Goal: Transaction & Acquisition: Book appointment/travel/reservation

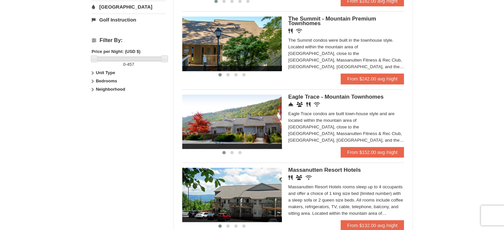
scroll to position [265, 0]
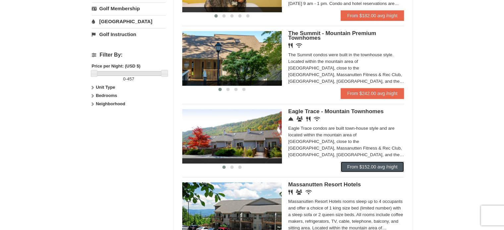
click at [380, 166] on link "From $152.00 avg /night" at bounding box center [373, 167] width 64 height 11
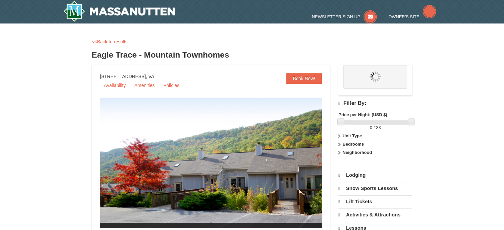
select select "9"
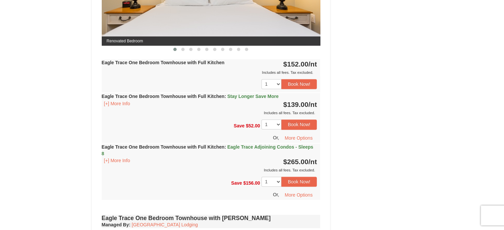
scroll to position [365, 0]
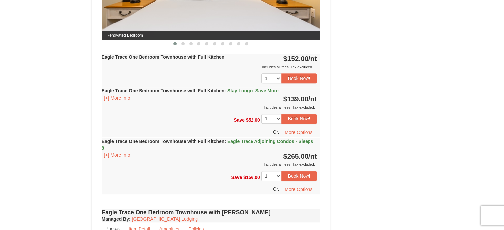
click at [266, 140] on span "Eagle Trace Adjoining Condos - Sleeps 8" at bounding box center [208, 145] width 212 height 12
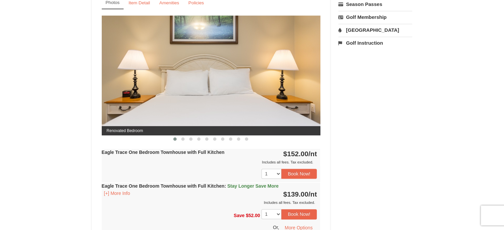
scroll to position [265, 0]
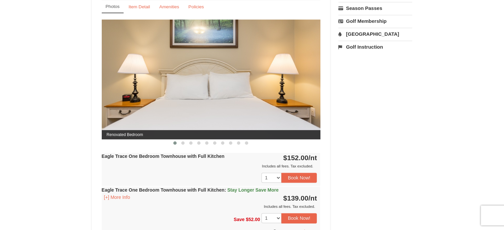
click at [183, 142] on span at bounding box center [182, 143] width 3 height 3
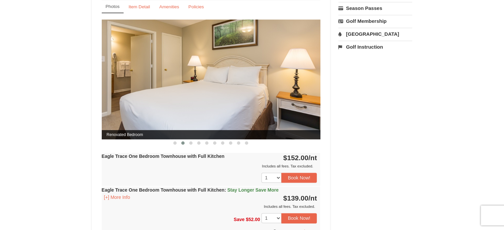
click at [191, 142] on span at bounding box center [190, 143] width 3 height 3
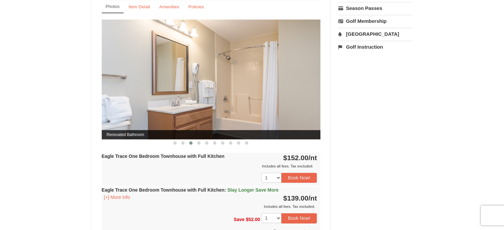
click at [199, 142] on span at bounding box center [198, 143] width 3 height 3
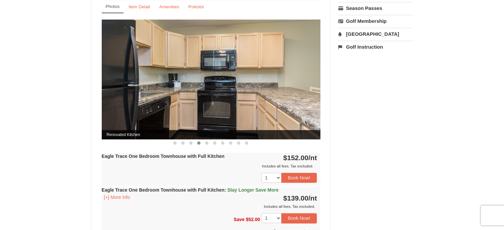
click at [208, 142] on span at bounding box center [206, 143] width 3 height 3
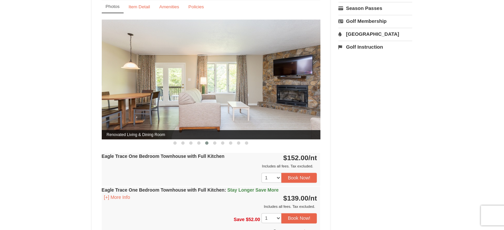
click at [216, 142] on span at bounding box center [214, 143] width 3 height 3
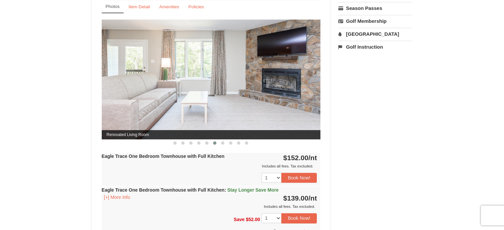
click at [225, 143] on button at bounding box center [223, 143] width 8 height 7
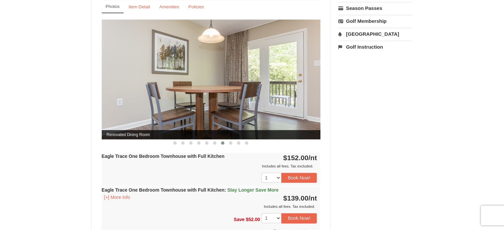
click at [229, 142] on span at bounding box center [230, 143] width 3 height 3
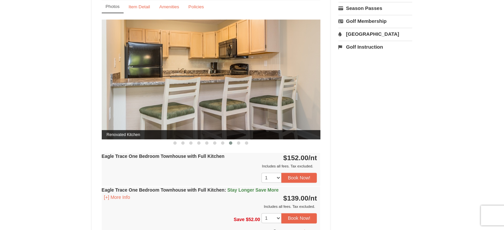
click at [239, 142] on span at bounding box center [238, 143] width 3 height 3
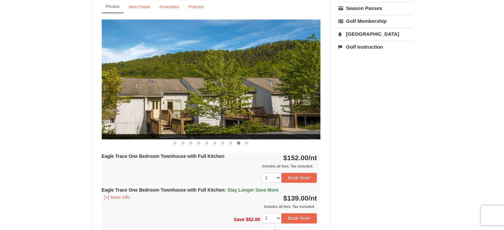
click at [247, 143] on span at bounding box center [246, 143] width 3 height 3
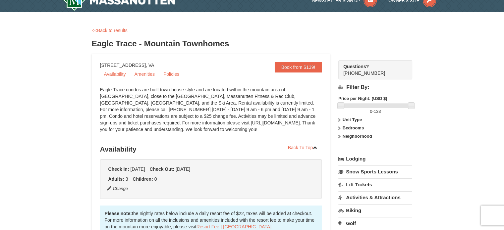
scroll to position [0, 0]
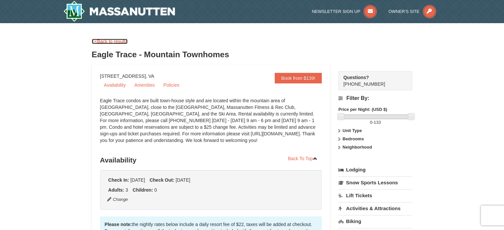
click at [122, 40] on link "<<Back to results" at bounding box center [110, 41] width 36 height 5
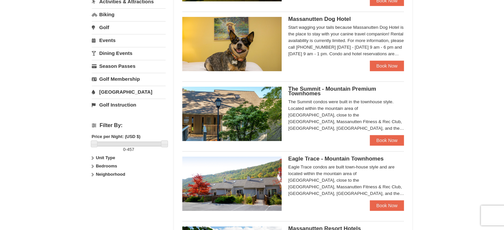
scroll to position [199, 0]
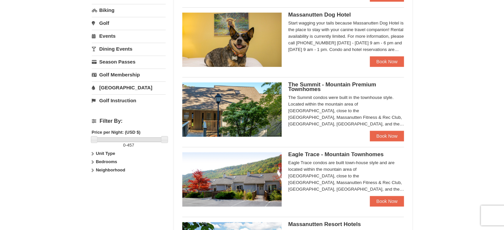
click at [94, 153] on icon at bounding box center [92, 154] width 5 height 5
click at [94, 173] on icon at bounding box center [92, 175] width 5 height 5
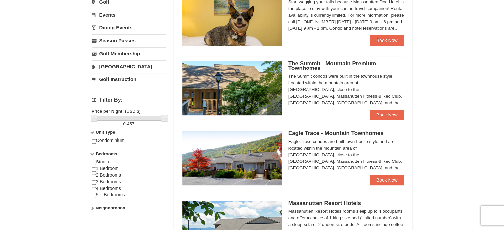
scroll to position [232, 0]
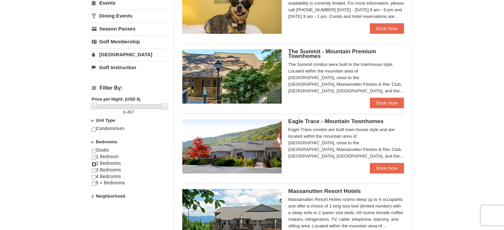
click at [94, 162] on input "checkbox" at bounding box center [94, 164] width 4 height 4
checkbox input "true"
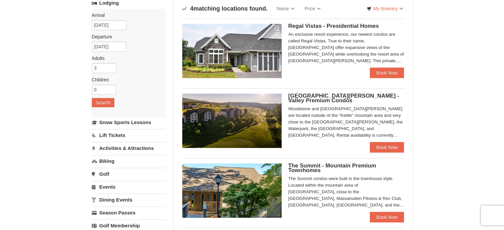
scroll to position [66, 0]
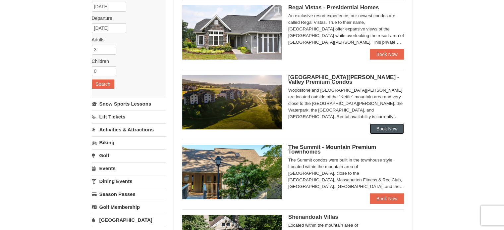
click at [384, 130] on link "Book Now" at bounding box center [387, 129] width 34 height 11
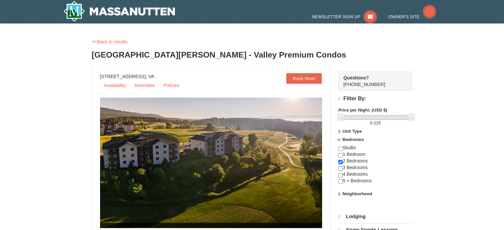
select select "9"
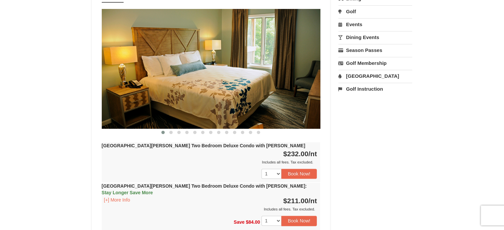
scroll to position [265, 0]
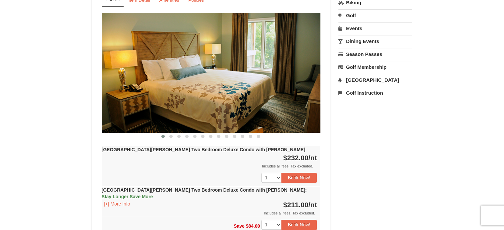
click at [311, 75] on img at bounding box center [211, 73] width 219 height 120
click at [171, 135] on span at bounding box center [170, 136] width 3 height 3
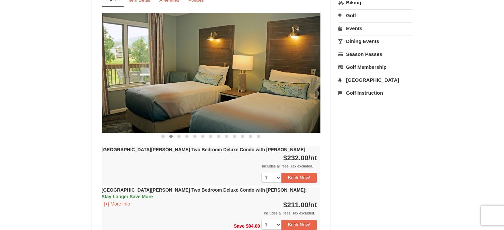
click at [179, 135] on span at bounding box center [178, 136] width 3 height 3
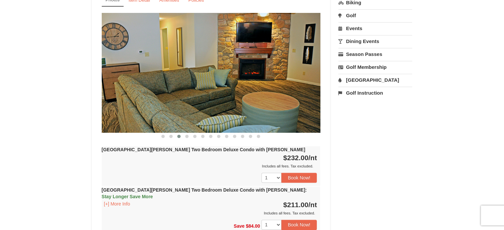
click at [162, 135] on span at bounding box center [162, 136] width 3 height 3
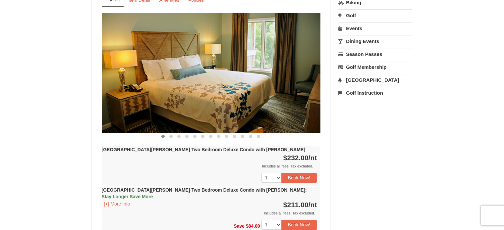
click at [172, 135] on span at bounding box center [170, 136] width 3 height 3
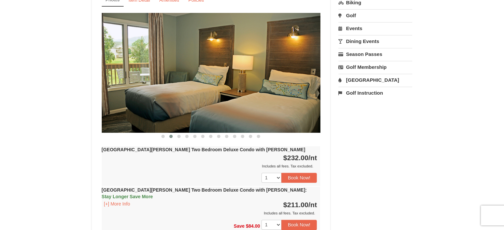
click at [179, 135] on span at bounding box center [178, 136] width 3 height 3
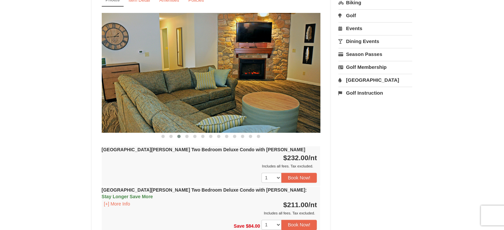
click at [187, 135] on span at bounding box center [186, 136] width 3 height 3
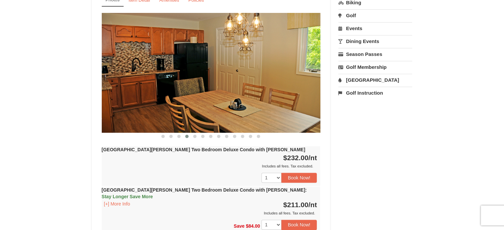
click at [196, 135] on span at bounding box center [194, 136] width 3 height 3
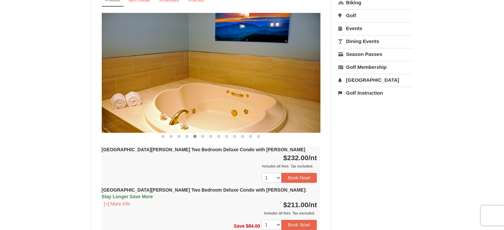
click at [203, 135] on span at bounding box center [202, 136] width 3 height 3
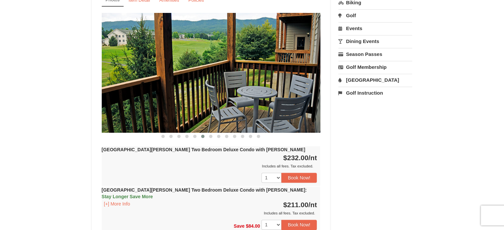
click at [212, 135] on span at bounding box center [210, 136] width 3 height 3
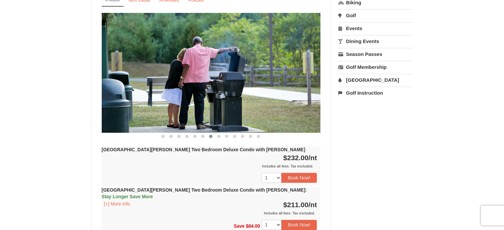
click at [202, 135] on span at bounding box center [202, 136] width 3 height 3
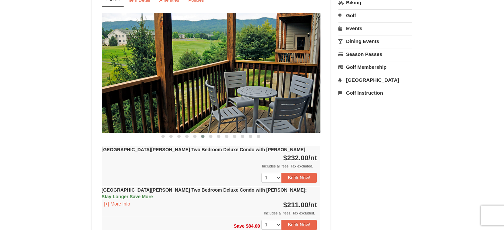
click at [209, 135] on span at bounding box center [210, 136] width 3 height 3
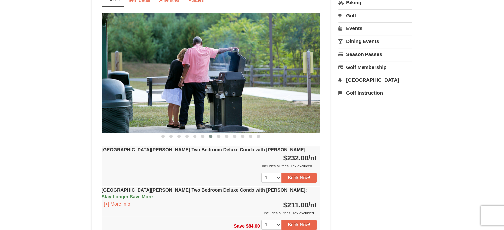
click at [218, 135] on span at bounding box center [218, 136] width 3 height 3
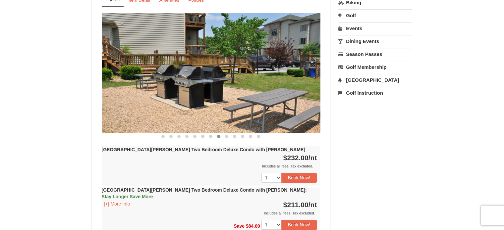
click at [226, 135] on span at bounding box center [226, 136] width 3 height 3
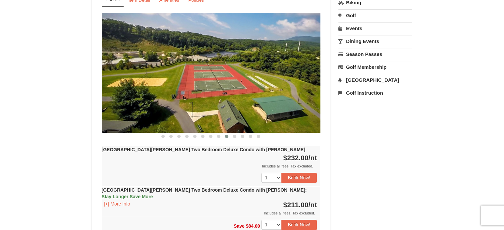
click at [235, 135] on span at bounding box center [234, 136] width 3 height 3
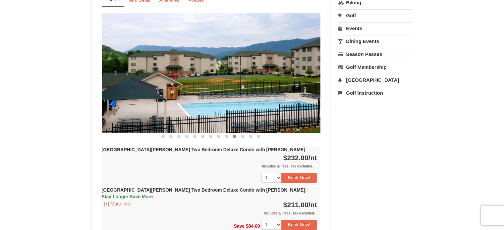
click at [244, 135] on span at bounding box center [242, 136] width 3 height 3
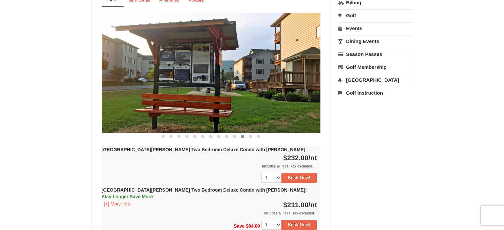
click at [252, 135] on span at bounding box center [250, 136] width 3 height 3
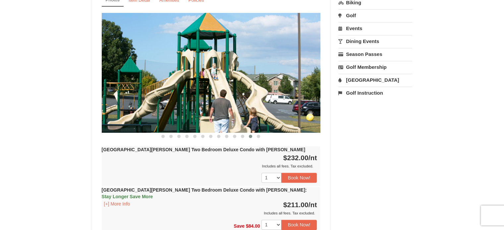
click at [258, 135] on span at bounding box center [258, 136] width 3 height 3
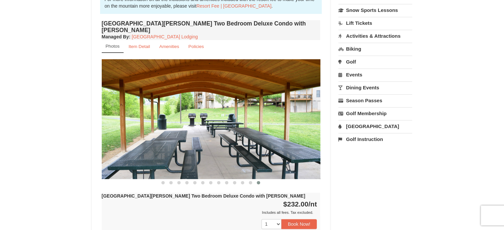
scroll to position [133, 0]
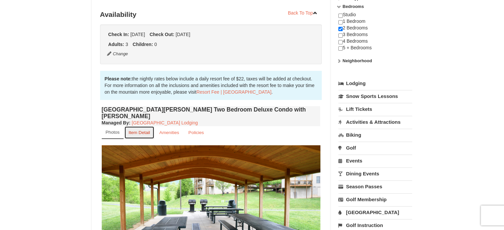
click at [141, 130] on small "Item Detail" at bounding box center [140, 132] width 22 height 5
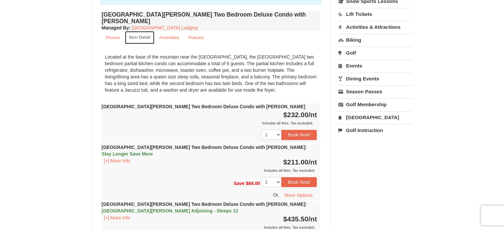
scroll to position [232, 0]
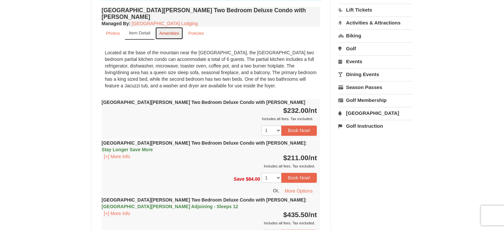
click at [169, 31] on small "Amenities" at bounding box center [169, 33] width 20 height 5
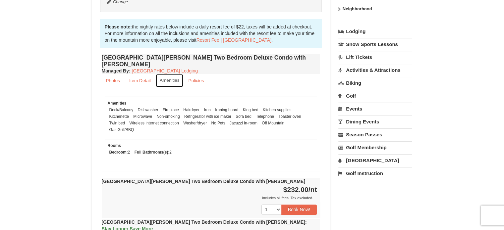
scroll to position [133, 0]
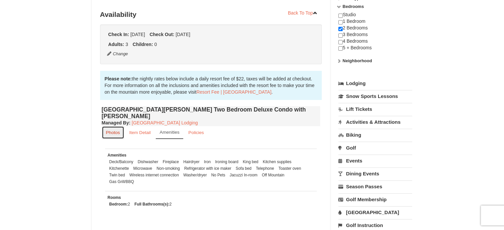
click at [112, 130] on small "Photos" at bounding box center [113, 132] width 14 height 5
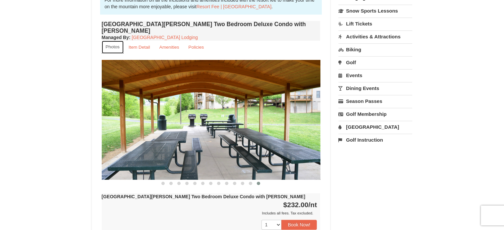
scroll to position [232, 0]
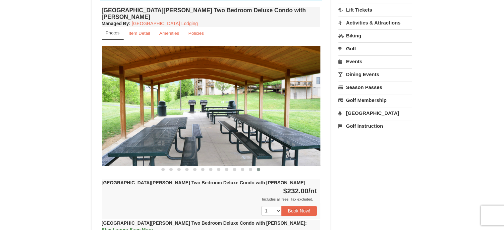
click at [162, 168] on span at bounding box center [162, 169] width 3 height 3
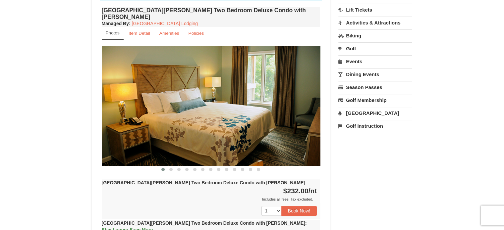
click at [171, 168] on span at bounding box center [170, 169] width 3 height 3
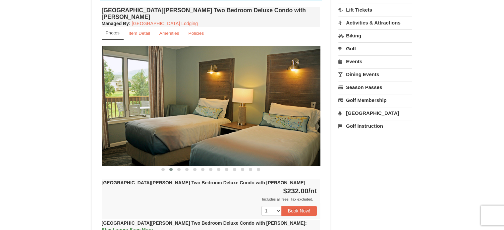
click at [180, 168] on span at bounding box center [178, 169] width 3 height 3
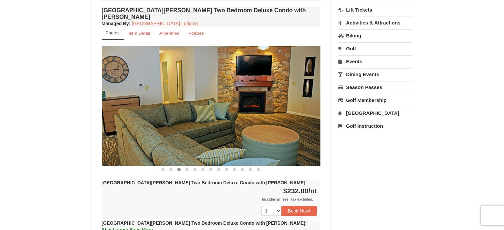
click at [187, 168] on span at bounding box center [186, 169] width 3 height 3
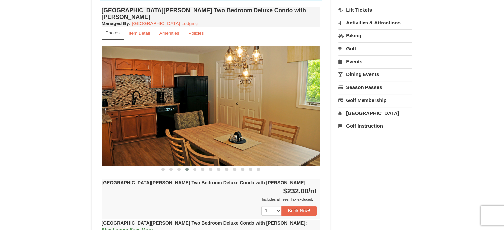
click at [195, 168] on span at bounding box center [194, 169] width 3 height 3
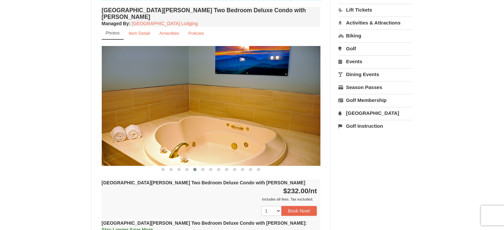
click at [188, 168] on span at bounding box center [186, 169] width 3 height 3
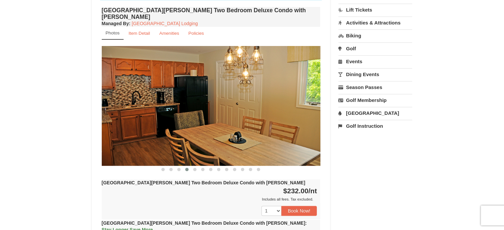
click at [203, 168] on span at bounding box center [202, 169] width 3 height 3
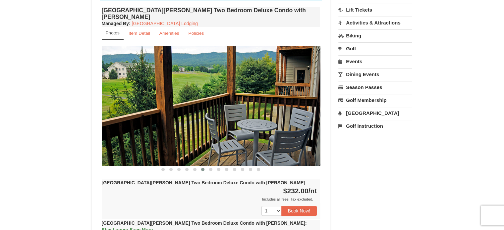
click at [195, 168] on span at bounding box center [194, 169] width 3 height 3
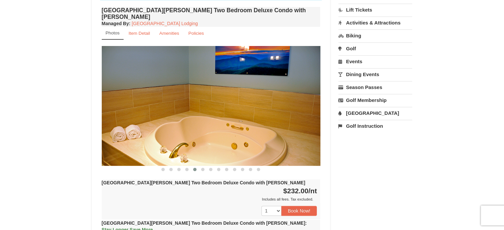
click at [188, 168] on span at bounding box center [186, 169] width 3 height 3
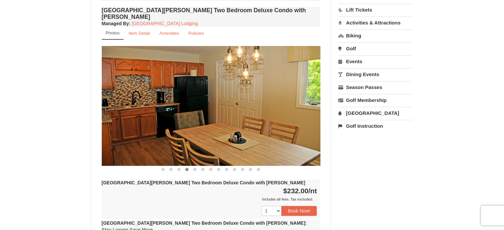
click at [211, 168] on span at bounding box center [210, 169] width 3 height 3
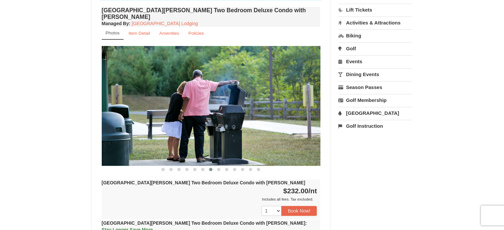
click at [218, 168] on span at bounding box center [218, 169] width 3 height 3
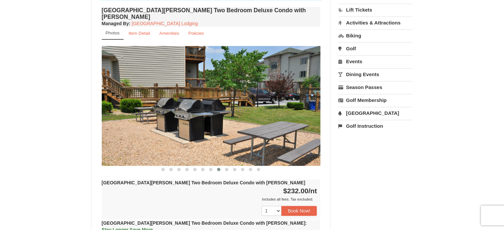
click at [227, 168] on span at bounding box center [226, 169] width 3 height 3
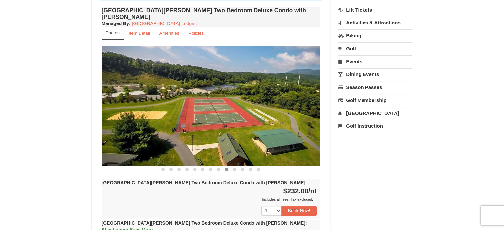
click at [234, 168] on span at bounding box center [234, 169] width 3 height 3
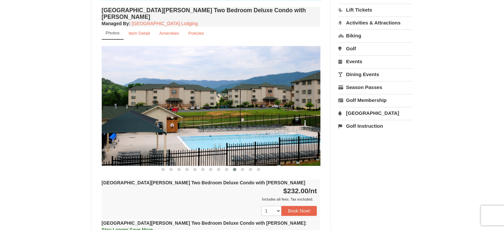
click at [243, 168] on span at bounding box center [242, 169] width 3 height 3
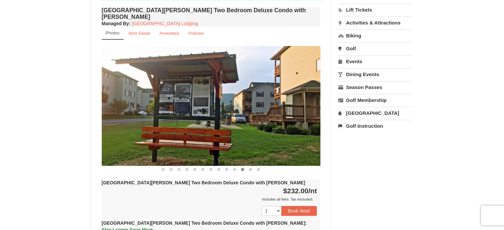
click at [251, 168] on span at bounding box center [250, 169] width 3 height 3
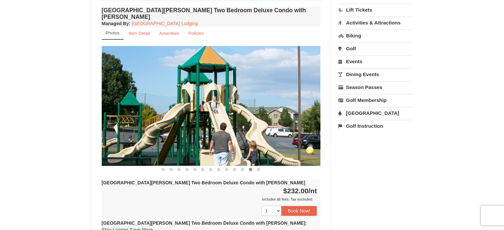
click at [258, 168] on span at bounding box center [258, 169] width 3 height 3
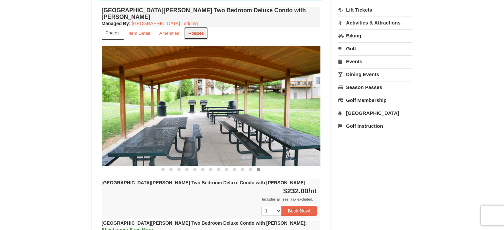
click at [198, 31] on small "Policies" at bounding box center [196, 33] width 16 height 5
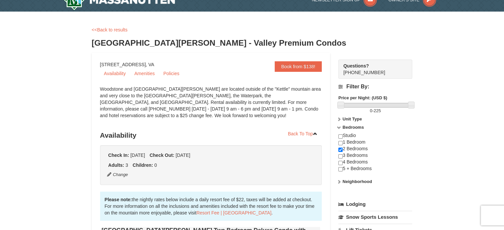
scroll to position [0, 0]
